Goal: Obtain resource: Obtain resource

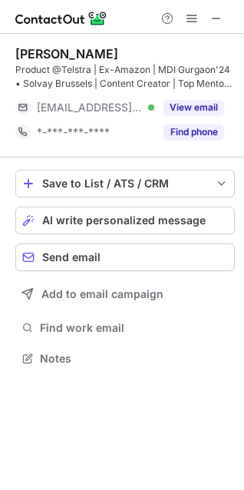
scroll to position [347, 244]
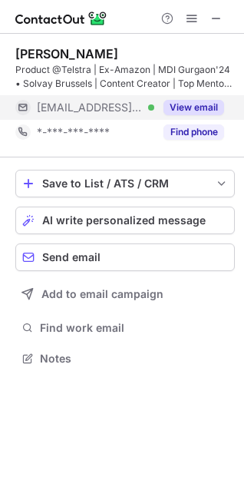
click at [172, 108] on button "View email" at bounding box center [194, 107] width 61 height 15
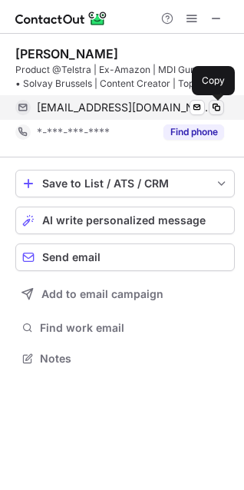
click at [216, 111] on span at bounding box center [217, 107] width 12 height 12
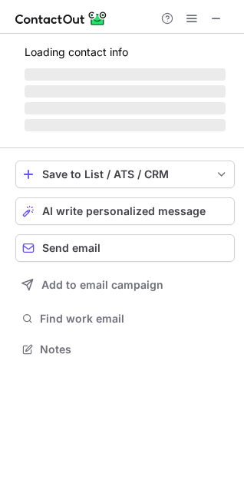
scroll to position [320, 244]
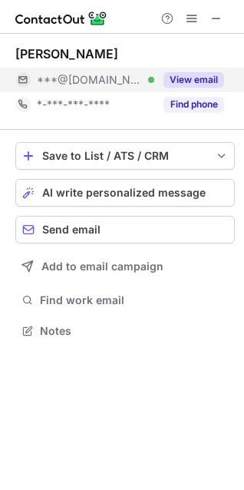
click at [194, 76] on button "View email" at bounding box center [194, 79] width 61 height 15
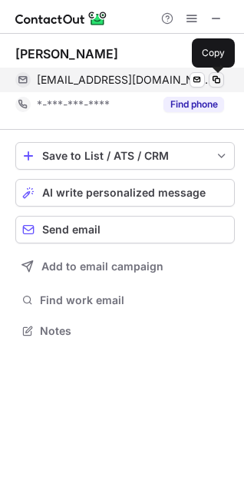
click at [218, 78] on span at bounding box center [217, 80] width 12 height 12
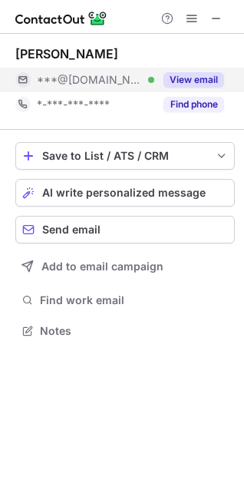
click at [196, 85] on button "View email" at bounding box center [194, 79] width 61 height 15
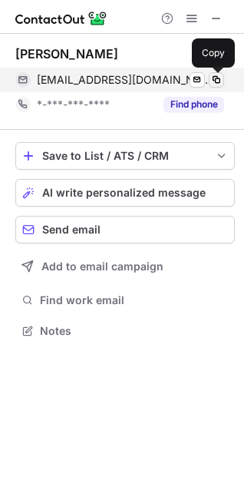
click at [217, 79] on span at bounding box center [217, 80] width 12 height 12
